Goal: Task Accomplishment & Management: Manage account settings

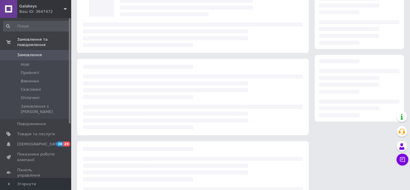
scroll to position [48, 0]
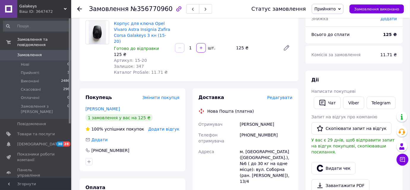
click at [354, 91] on div "Написати покупцеві" at bounding box center [353, 91] width 85 height 6
click at [350, 102] on link "Viber" at bounding box center [353, 102] width 21 height 12
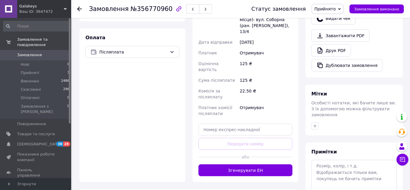
scroll to position [229, 0]
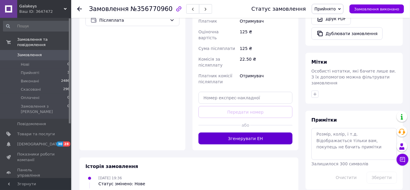
click at [267, 132] on button "Згенерувати ЕН" at bounding box center [245, 138] width 94 height 12
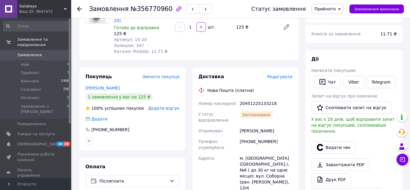
scroll to position [67, 0]
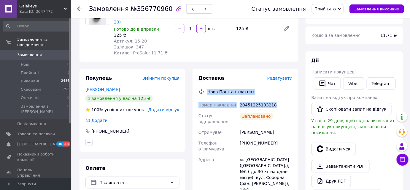
drag, startPoint x: 275, startPoint y: 100, endPoint x: 205, endPoint y: 83, distance: 72.1
click at [205, 82] on div "Доставка Редагувати Нова Пошта (платна) Номер накладної 20451225133218 Статус в…" at bounding box center [245, 192] width 94 height 235
copy div "Нова Пошта (платна) Номер накладної 20451225133218"
click at [358, 80] on link "Viber" at bounding box center [353, 83] width 21 height 12
click at [389, 8] on span "Замовлення виконано" at bounding box center [376, 9] width 45 height 4
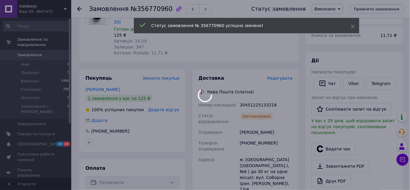
click at [29, 65] on div at bounding box center [205, 95] width 410 height 190
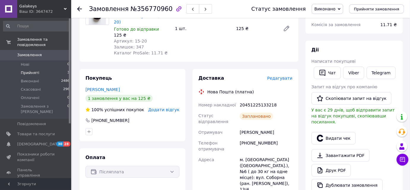
click at [40, 69] on li "Прийняті 3" at bounding box center [36, 73] width 73 height 8
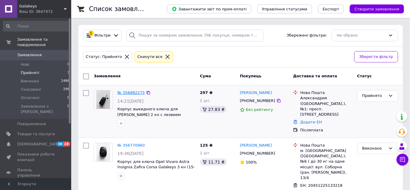
click at [124, 91] on link "№ 356882275" at bounding box center [130, 92] width 27 height 4
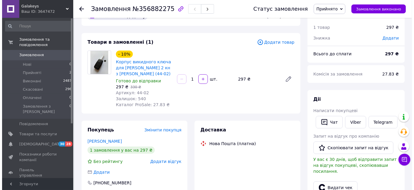
scroll to position [27, 0]
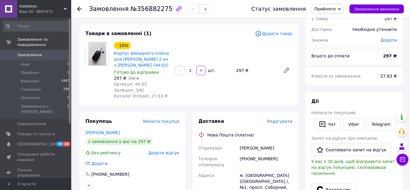
click at [277, 122] on span "Редагувати" at bounding box center [279, 121] width 25 height 5
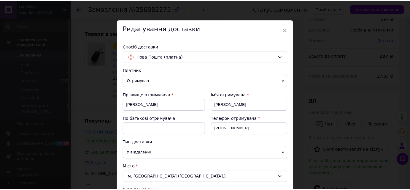
scroll to position [0, 0]
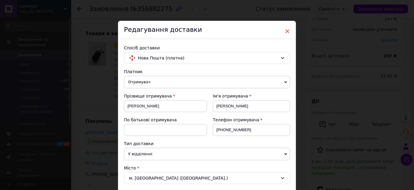
click at [287, 30] on span "×" at bounding box center [287, 31] width 5 height 10
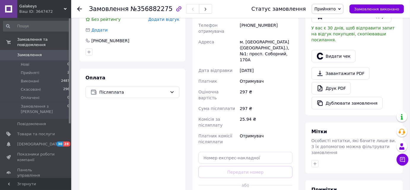
scroll to position [189, 0]
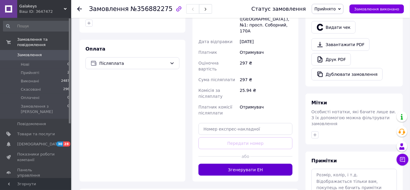
click at [253, 163] on button "Згенерувати ЕН" at bounding box center [245, 169] width 94 height 12
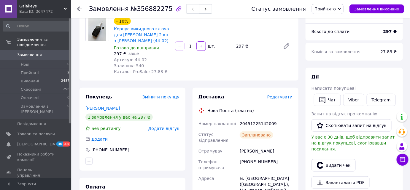
scroll to position [48, 0]
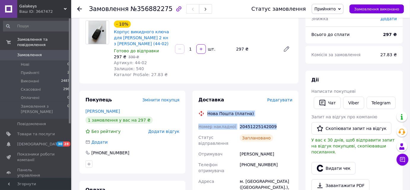
drag, startPoint x: 274, startPoint y: 125, endPoint x: 206, endPoint y: 109, distance: 69.5
copy div "Нова Пошта (платна) Номер накладної 20451225142009"
click at [329, 100] on button "Чат" at bounding box center [327, 102] width 27 height 12
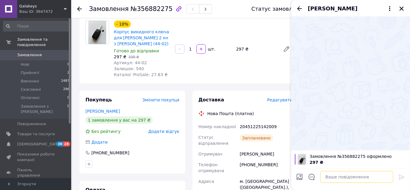
click at [344, 175] on textarea at bounding box center [356, 177] width 73 height 12
paste textarea "Нова Пошта (платна) Номер накладної 20451225142009"
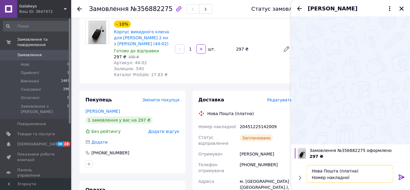
scroll to position [4, 0]
click at [364, 167] on textarea "Нова Пошта (платна) Номер накладної 20451225142009" at bounding box center [350, 174] width 85 height 18
type textarea "Нова Пошта Номер накладної 20451225142009"
click at [402, 175] on icon at bounding box center [401, 176] width 7 height 7
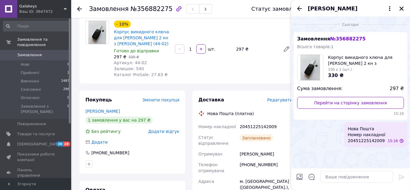
scroll to position [0, 0]
click at [340, 174] on textarea at bounding box center [356, 177] width 73 height 12
paste textarea "[URL][DOMAIN_NAME]"
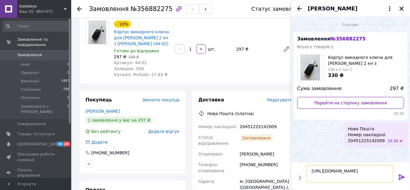
scroll to position [0, 0]
type textarea "[URL][DOMAIN_NAME]"
click at [403, 177] on icon at bounding box center [402, 176] width 6 height 5
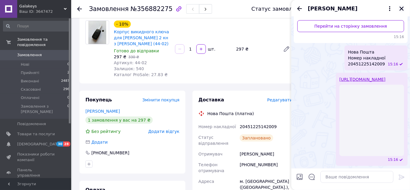
scroll to position [17, 0]
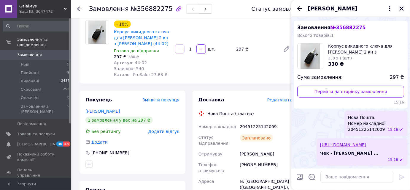
click at [404, 8] on icon "Закрити" at bounding box center [401, 8] width 5 height 5
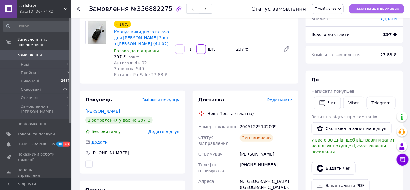
click at [367, 9] on span "Замовлення виконано" at bounding box center [376, 9] width 45 height 4
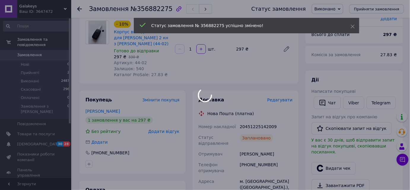
click at [27, 68] on body "Galakeys Ваш ID: 3647472 Сайт Galakeys Кабінет покупця Перевірити стан системи …" at bounding box center [205, 187] width 410 height 471
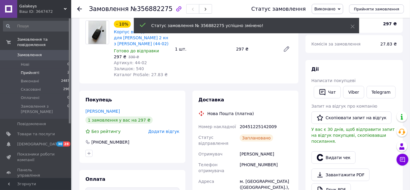
click at [27, 70] on span "Прийняті" at bounding box center [30, 72] width 18 height 5
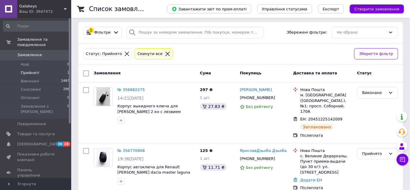
scroll to position [4, 0]
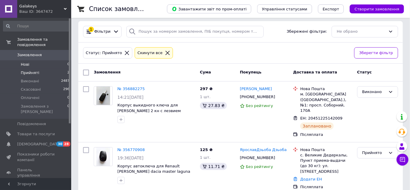
click at [30, 60] on li "Нові 0" at bounding box center [36, 64] width 73 height 8
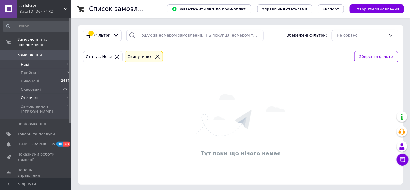
click at [35, 95] on span "Оплачені" at bounding box center [30, 97] width 19 height 5
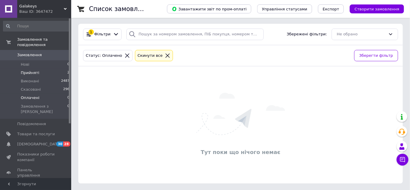
click at [36, 70] on span "Прийняті" at bounding box center [30, 72] width 18 height 5
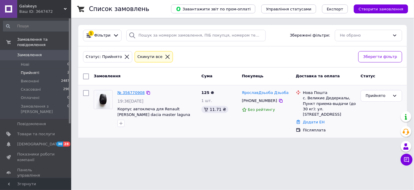
click at [124, 91] on link "№ 356770908" at bounding box center [130, 92] width 27 height 4
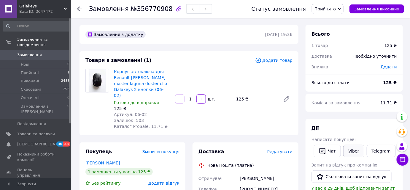
click at [349, 151] on link "Viber" at bounding box center [353, 150] width 21 height 12
click at [352, 152] on link "Viber" at bounding box center [353, 150] width 21 height 12
click at [282, 149] on span "Редагувати" at bounding box center [279, 151] width 25 height 5
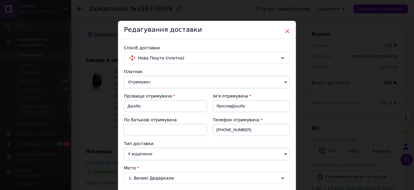
click at [288, 30] on span "×" at bounding box center [287, 31] width 5 height 10
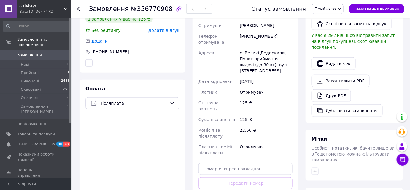
scroll to position [162, 0]
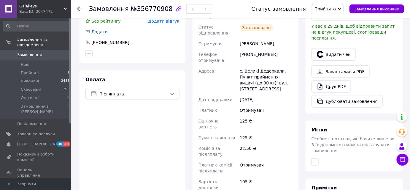
scroll to position [54, 0]
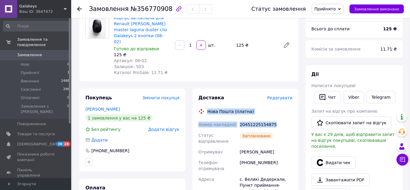
drag, startPoint x: 278, startPoint y: 117, endPoint x: 206, endPoint y: 102, distance: 73.8
copy div "Нова Пошта (платна) Номер накладної 20451225154875"
click at [349, 97] on link "Viber" at bounding box center [353, 97] width 21 height 12
click at [373, 9] on span "Замовлення виконано" at bounding box center [376, 9] width 45 height 4
